Goal: Task Accomplishment & Management: Use online tool/utility

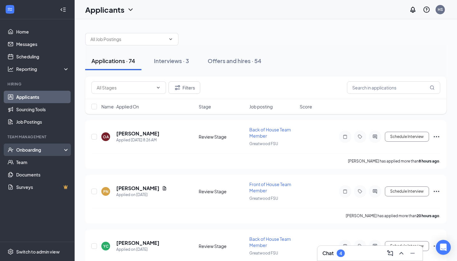
click at [41, 151] on div "Onboarding" at bounding box center [40, 150] width 48 height 6
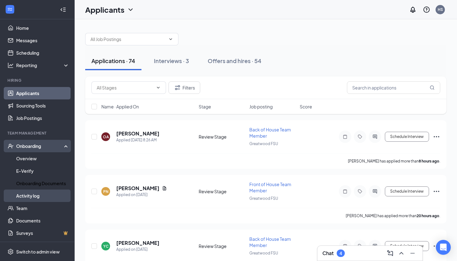
scroll to position [4, 0]
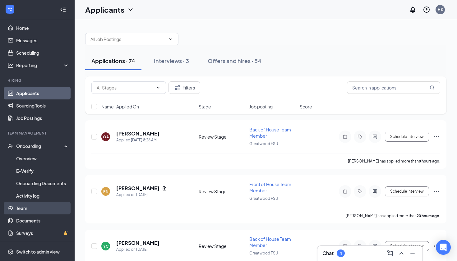
click at [41, 211] on link "Team" at bounding box center [42, 208] width 53 height 12
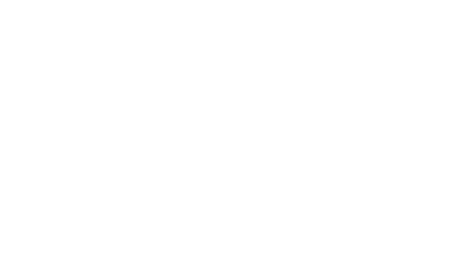
click at [63, 12] on body at bounding box center [228, 130] width 457 height 261
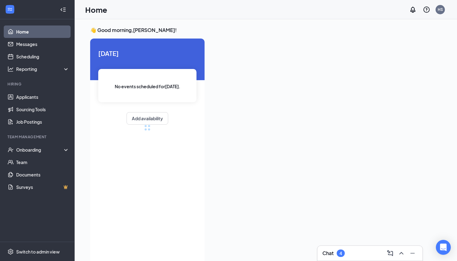
click at [65, 12] on icon "Collapse" at bounding box center [63, 10] width 6 height 6
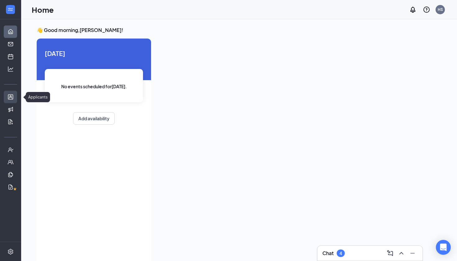
click at [16, 98] on link "Applicants" at bounding box center [19, 97] width 6 height 12
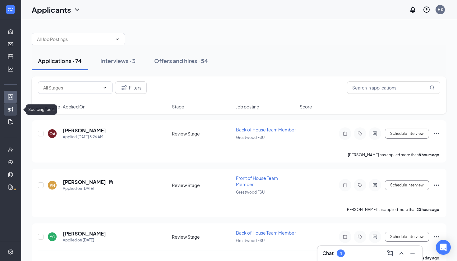
click at [16, 109] on link "Sourcing Tools" at bounding box center [19, 109] width 6 height 12
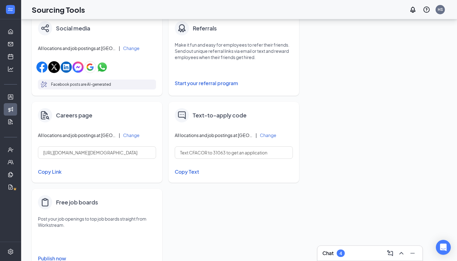
scroll to position [114, 0]
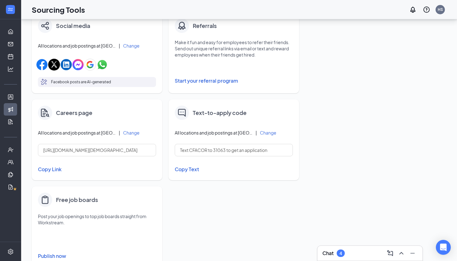
click at [66, 214] on p "Post your job openings to top job boards straight from Workstream." at bounding box center [97, 219] width 118 height 12
click at [69, 199] on h4 "Free job boards" at bounding box center [77, 199] width 42 height 9
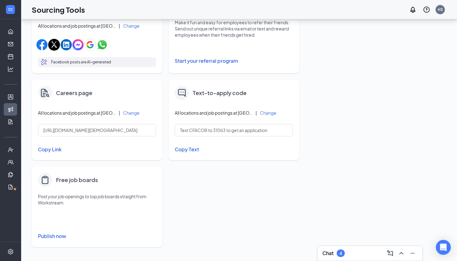
scroll to position [134, 0]
click at [66, 234] on button "Publish now" at bounding box center [97, 236] width 118 height 10
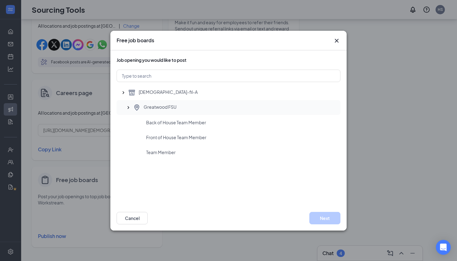
click at [231, 102] on div "Greatwood FSU" at bounding box center [228, 107] width 224 height 15
click at [335, 41] on icon "Cross" at bounding box center [336, 40] width 7 height 7
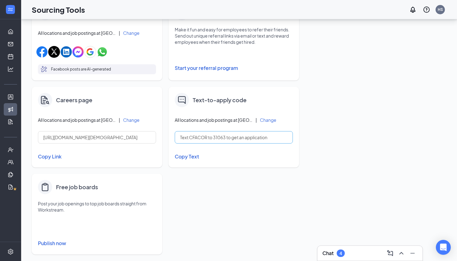
scroll to position [125, 0]
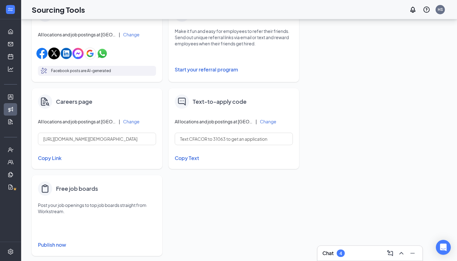
click at [210, 110] on div "Text-to-apply code All locations and job postings at Chick-fil-A | Change Text …" at bounding box center [233, 128] width 130 height 81
click at [210, 101] on h4 "Text-to-apply code" at bounding box center [220, 101] width 54 height 9
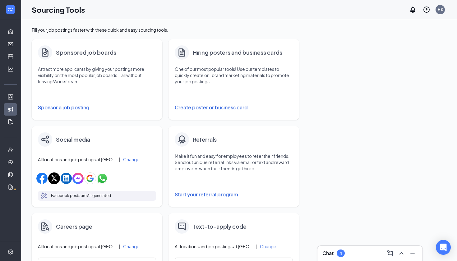
scroll to position [0, 0]
click at [55, 53] on div "Sponsored job boards" at bounding box center [97, 52] width 118 height 14
click at [67, 55] on h4 "Sponsored job boards" at bounding box center [86, 52] width 60 height 9
click at [67, 108] on button "Sponsor a job posting" at bounding box center [97, 107] width 118 height 12
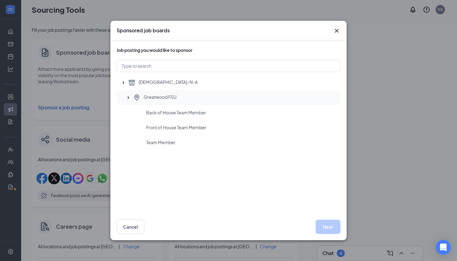
click at [168, 100] on span "Greatwood FSU" at bounding box center [159, 97] width 33 height 7
click at [320, 229] on button "Next" at bounding box center [327, 227] width 25 height 14
click at [322, 224] on button "Next" at bounding box center [327, 227] width 25 height 14
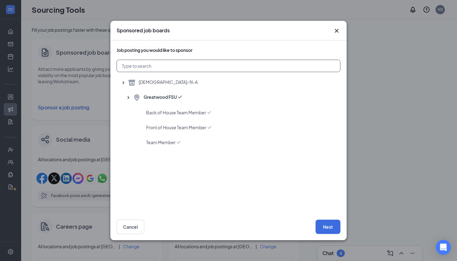
click at [203, 66] on input "text" at bounding box center [228, 66] width 224 height 12
click at [184, 116] on div "Back of House Team Member" at bounding box center [228, 112] width 224 height 15
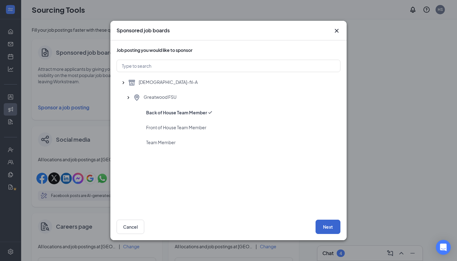
click at [327, 221] on button "Next" at bounding box center [327, 227] width 25 height 14
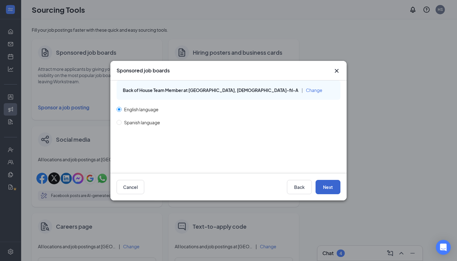
click at [334, 189] on button "Next" at bounding box center [327, 187] width 25 height 14
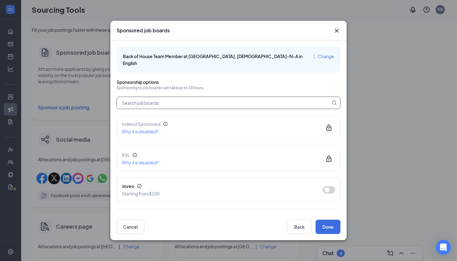
click at [223, 97] on input "text" at bounding box center [223, 103] width 213 height 12
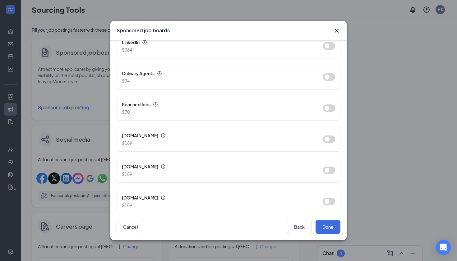
scroll to position [299, 0]
click at [334, 30] on icon "Cross" at bounding box center [336, 30] width 7 height 7
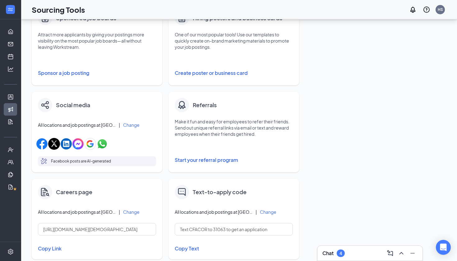
scroll to position [36, 0]
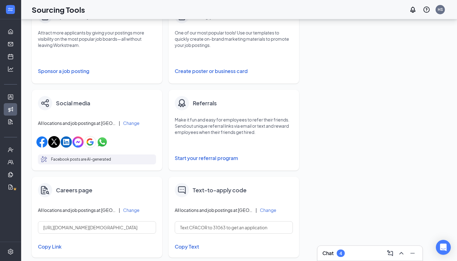
click at [201, 70] on button "Create poster or business card" at bounding box center [234, 71] width 118 height 12
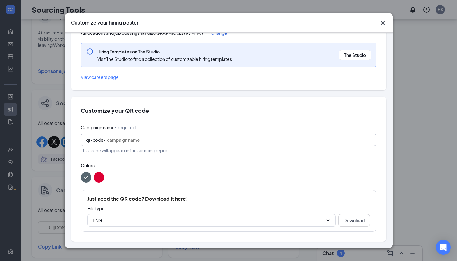
scroll to position [49, 0]
click at [184, 139] on input "Campaign name ⠂ required" at bounding box center [239, 140] width 264 height 7
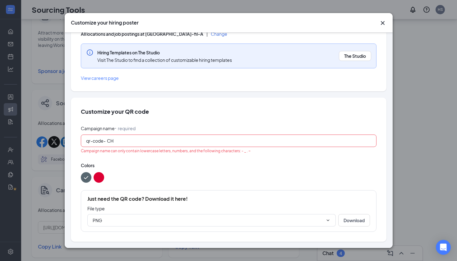
scroll to position [48, 0]
type input "CHICK-FIL-A GREATWOOD"
click at [351, 224] on button "Download" at bounding box center [354, 220] width 32 height 12
click at [347, 222] on button "Download" at bounding box center [354, 220] width 32 height 12
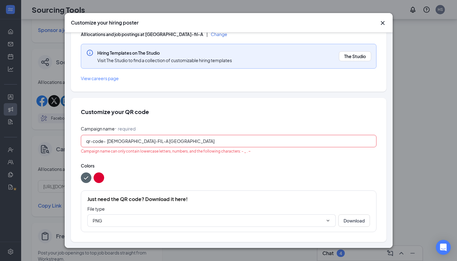
scroll to position [77, 0]
click at [315, 182] on div at bounding box center [228, 177] width 295 height 11
click at [316, 220] on input "PNG" at bounding box center [208, 220] width 230 height 7
click at [194, 197] on div "PDF" at bounding box center [208, 194] width 220 height 7
type input "PDF"
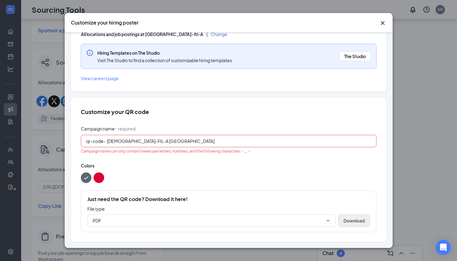
click at [353, 216] on button "Download" at bounding box center [354, 220] width 32 height 12
click at [98, 178] on button "color button #DD0033" at bounding box center [98, 177] width 11 height 11
click at [74, 178] on div "Customize your QR code Campaign name ⠂ required qr-code- CHICK-FIL-A GREATWOOD …" at bounding box center [228, 170] width 315 height 144
click at [81, 178] on button "color button #586770" at bounding box center [86, 177] width 11 height 11
click at [86, 178] on button "color button #586770" at bounding box center [86, 177] width 11 height 11
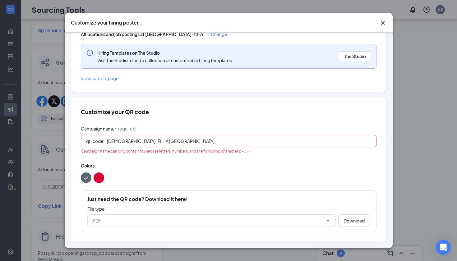
click at [172, 142] on input "CHICK-FIL-A GREATWOOD" at bounding box center [239, 141] width 264 height 7
drag, startPoint x: 202, startPoint y: 137, endPoint x: 134, endPoint y: 138, distance: 68.3
click at [133, 138] on input "CHICK-FIL-A GREATWOOD" at bounding box center [239, 141] width 264 height 7
click at [137, 139] on input "CHICK-FIL-A GREATWOOD" at bounding box center [239, 141] width 264 height 7
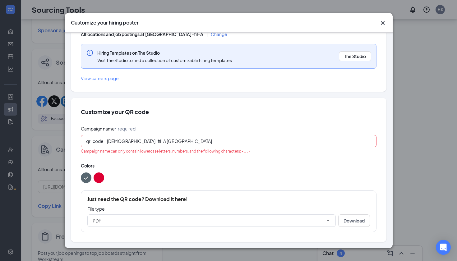
click at [134, 141] on input "Chick-fil-A Greatwood" at bounding box center [239, 141] width 264 height 7
drag, startPoint x: 162, startPoint y: 143, endPoint x: 108, endPoint y: 143, distance: 54.0
click at [108, 143] on input "Chick-fil-A Greatwood" at bounding box center [239, 141] width 264 height 7
type input "chick-fil-a Greatwood"
drag, startPoint x: 128, startPoint y: 159, endPoint x: 187, endPoint y: 186, distance: 64.6
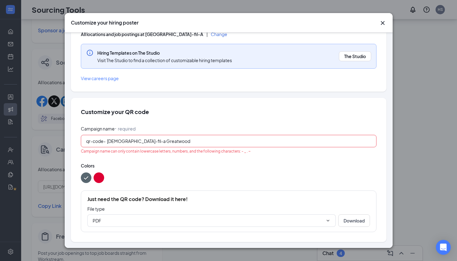
click at [187, 186] on div "Campaign name ⠂ required qr-code- chick-fil-a Greatwood Campaign name can only …" at bounding box center [228, 178] width 295 height 107
click at [175, 135] on span "qr-code- chick-fil-a Greatwood" at bounding box center [228, 141] width 295 height 12
drag, startPoint x: 175, startPoint y: 135, endPoint x: 456, endPoint y: 81, distance: 286.0
click at [456, 81] on div "Customize your hiring poster Select jobs and customize your QR code Applicants …" at bounding box center [228, 130] width 457 height 261
